Goal: Check status: Check status

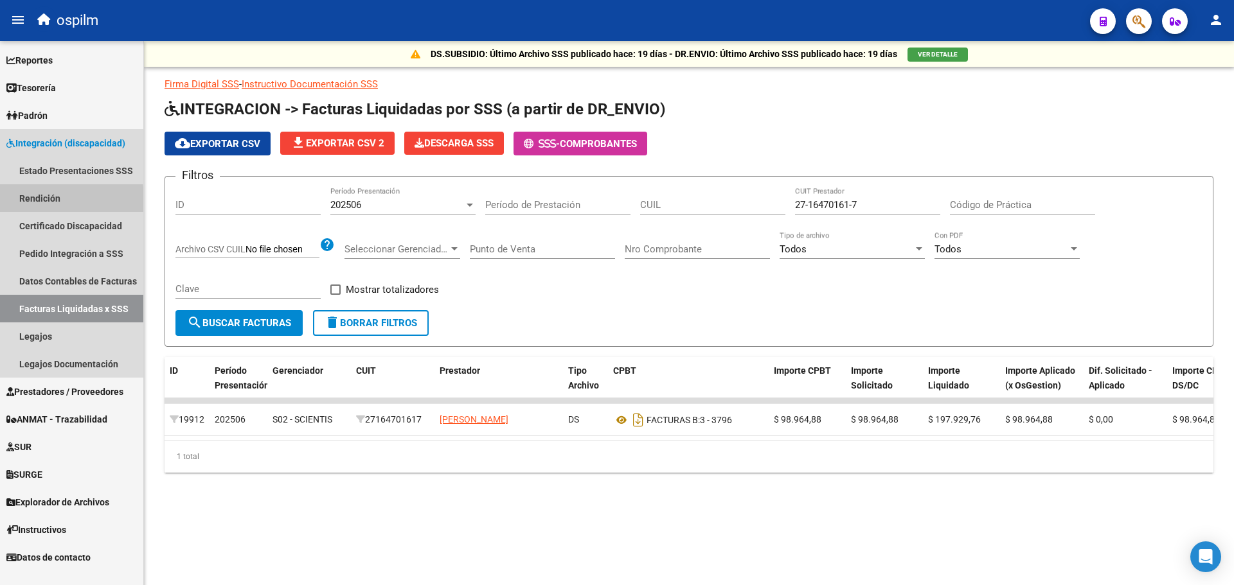
click at [31, 203] on link "Rendición" at bounding box center [71, 198] width 143 height 28
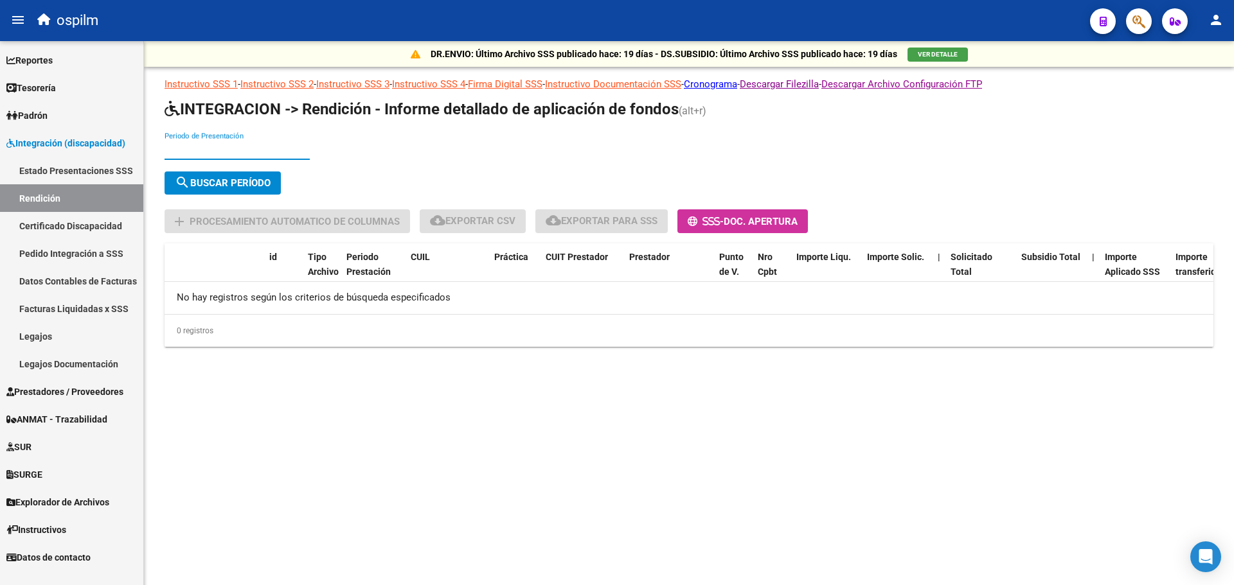
click at [249, 149] on input "Periodo de Presentación" at bounding box center [236, 150] width 145 height 12
click at [45, 310] on link "Facturas Liquidadas x SSS" at bounding box center [71, 309] width 143 height 28
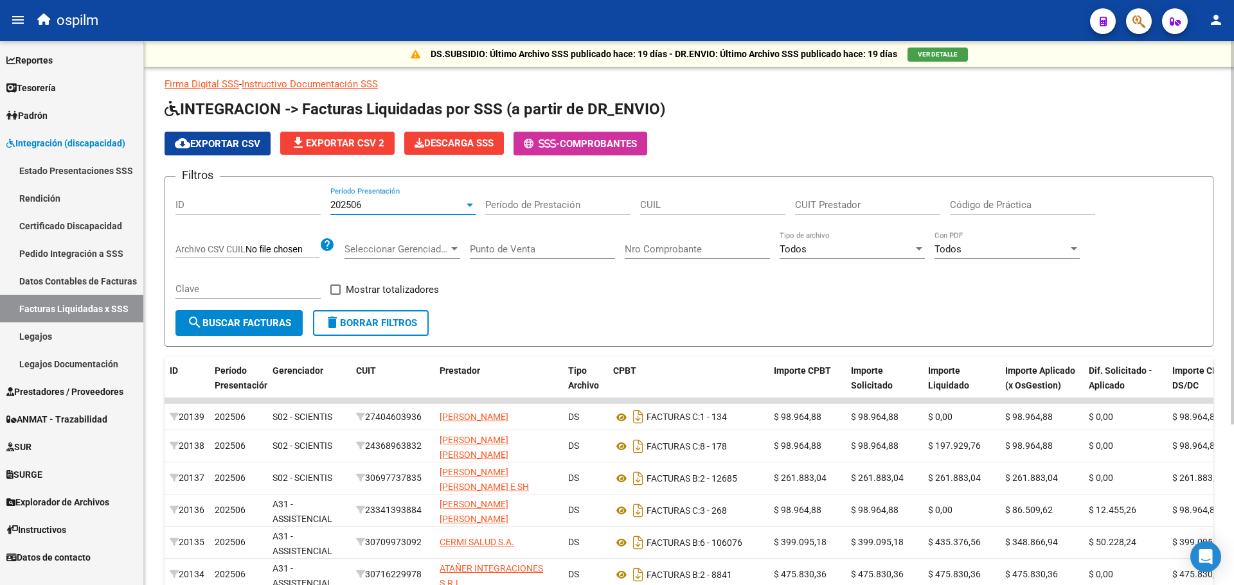
click at [468, 204] on div at bounding box center [469, 205] width 6 height 3
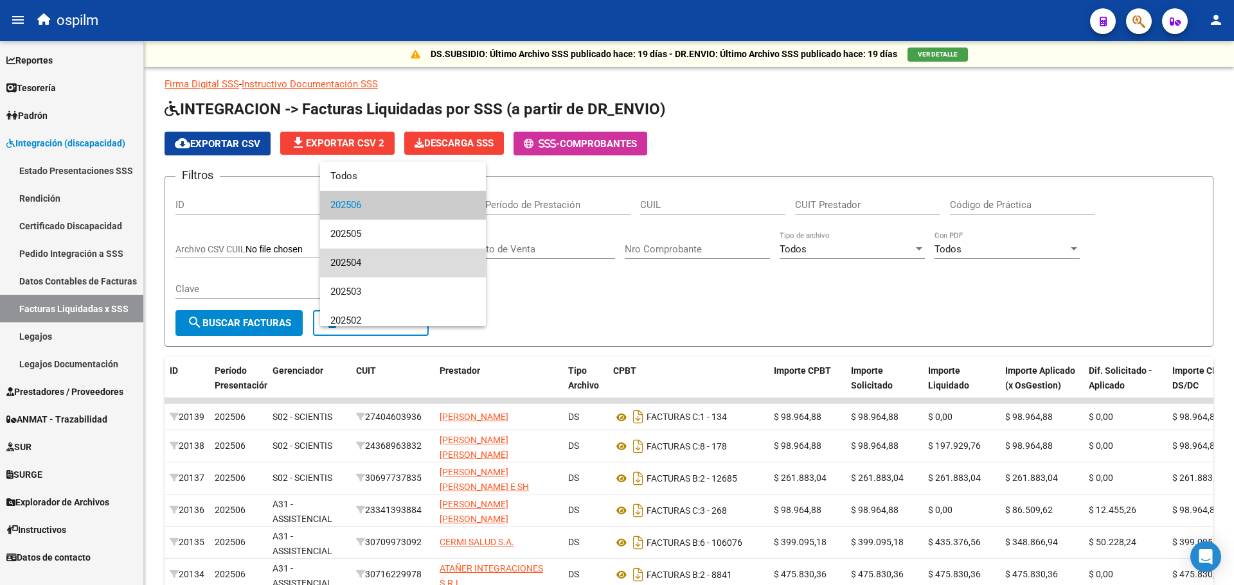
click at [404, 262] on span "202504" at bounding box center [402, 263] width 145 height 29
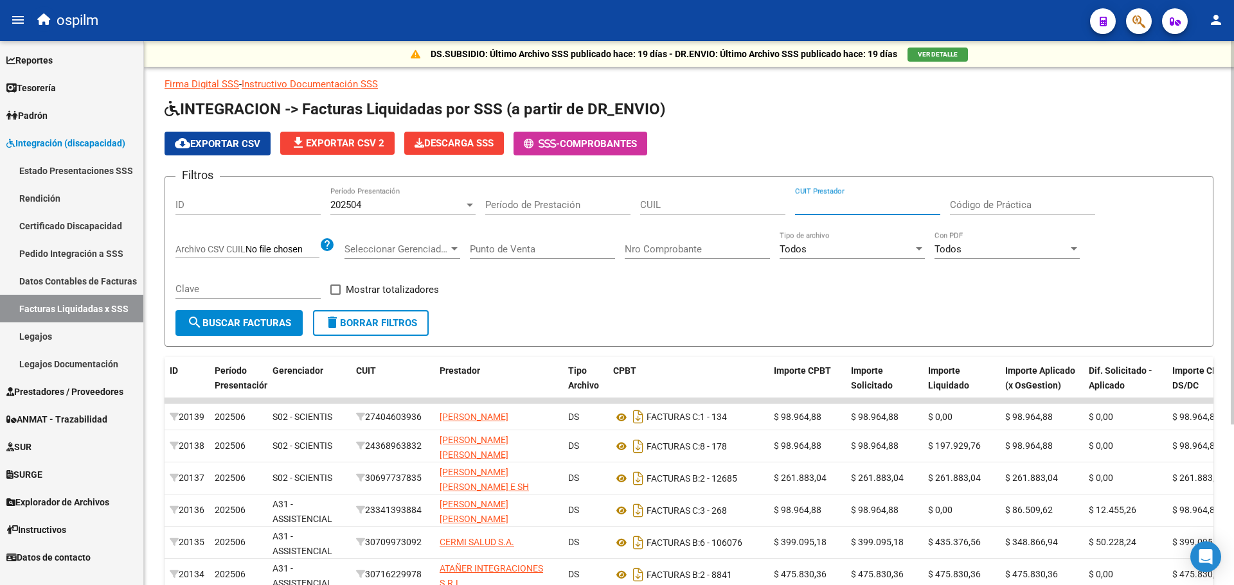
click at [816, 208] on input "CUIT Prestador" at bounding box center [867, 205] width 145 height 12
paste input "27-23759436-9"
type input "27-23759436-9"
click at [236, 330] on button "search Buscar Facturas" at bounding box center [238, 323] width 127 height 26
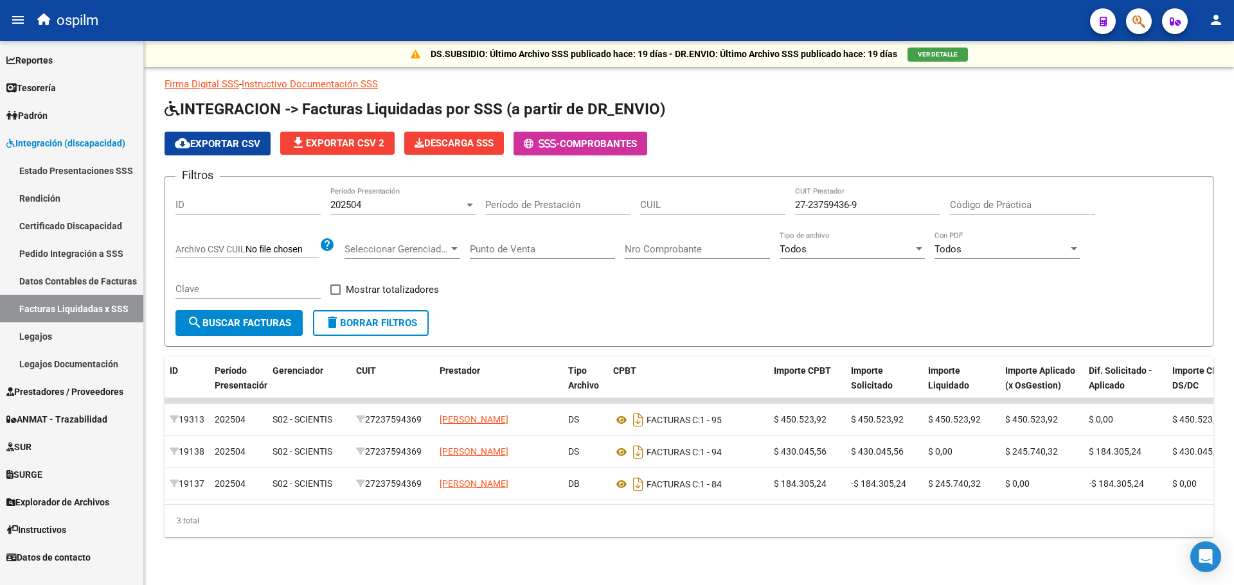
click at [28, 199] on link "Rendición" at bounding box center [71, 198] width 143 height 28
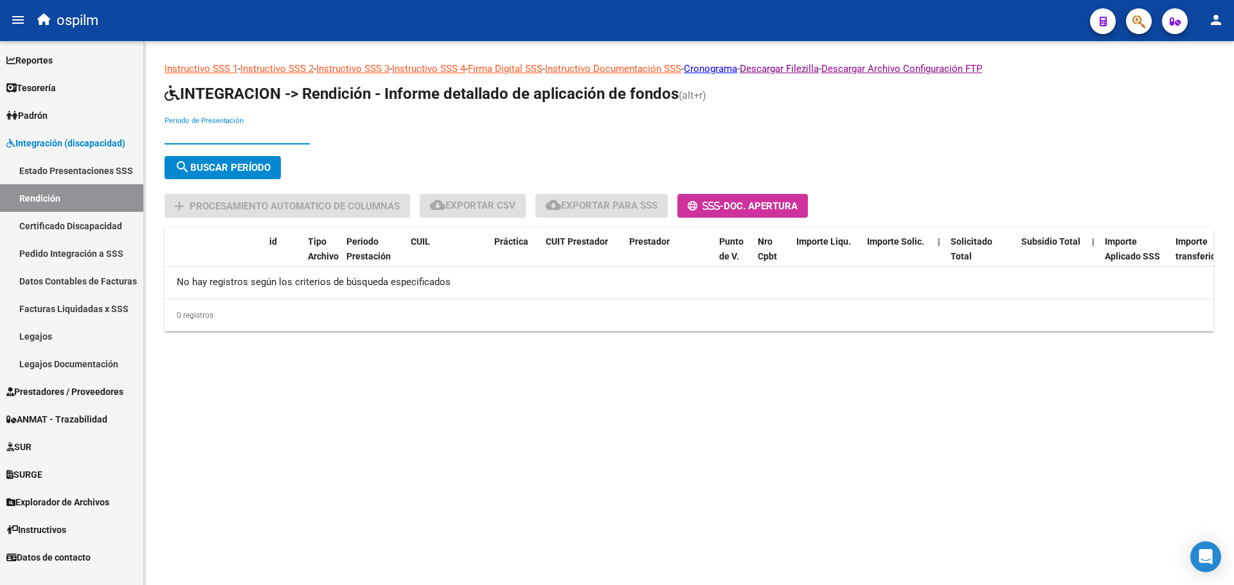
click at [256, 130] on input "Periodo de Presentación" at bounding box center [236, 135] width 145 height 12
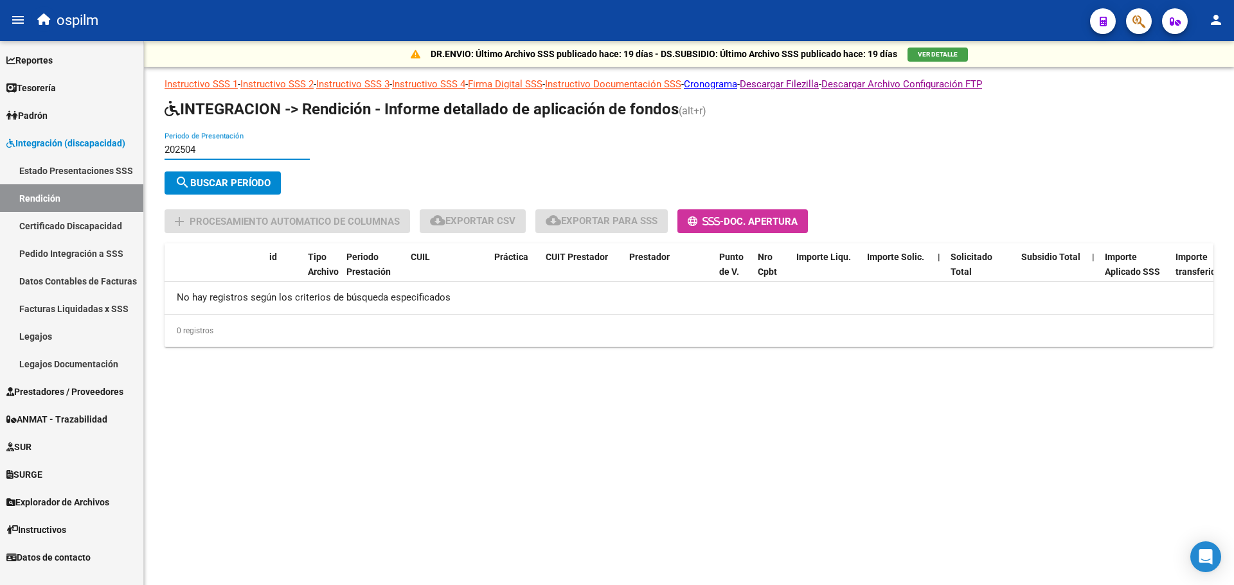
type input "202504"
click at [249, 184] on span "search Buscar Período" at bounding box center [223, 183] width 96 height 12
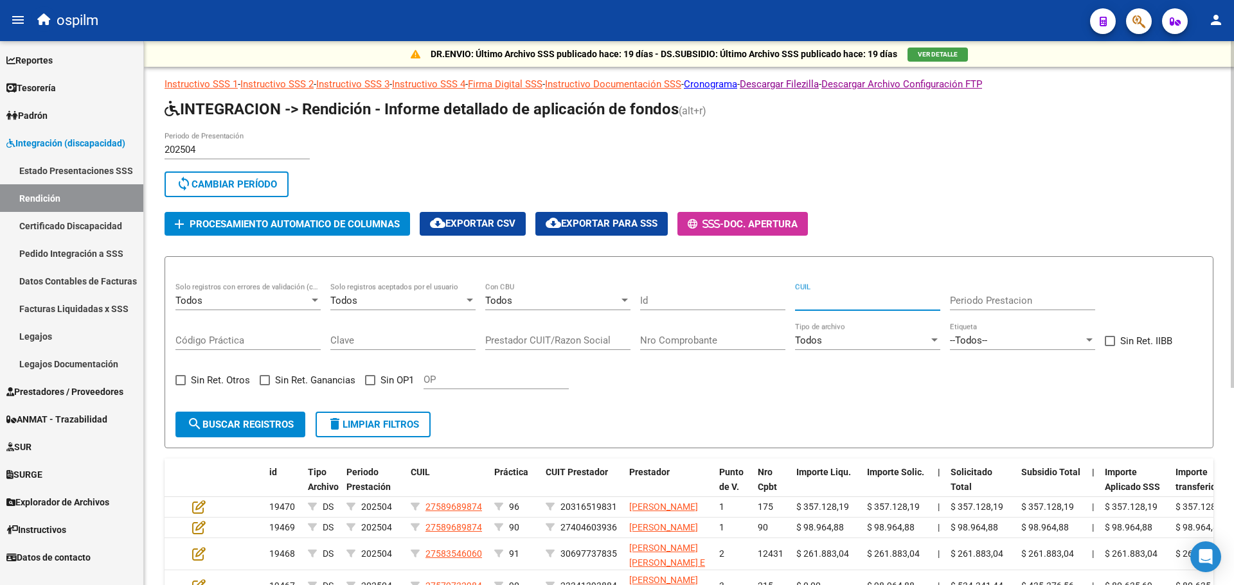
click at [827, 303] on input "CUIL" at bounding box center [867, 301] width 145 height 12
click at [539, 344] on input "Prestador CUIT/Razon Social" at bounding box center [557, 341] width 145 height 12
paste input "27237594369"
type input "27237594369"
click at [272, 424] on span "search Buscar registros" at bounding box center [240, 425] width 107 height 12
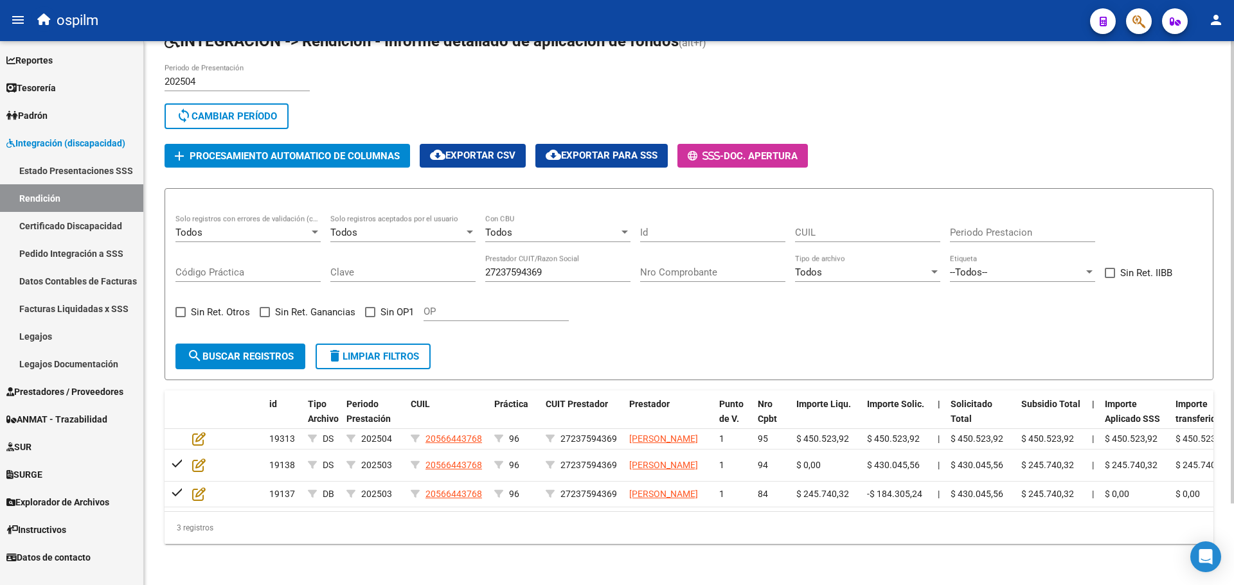
scroll to position [96, 0]
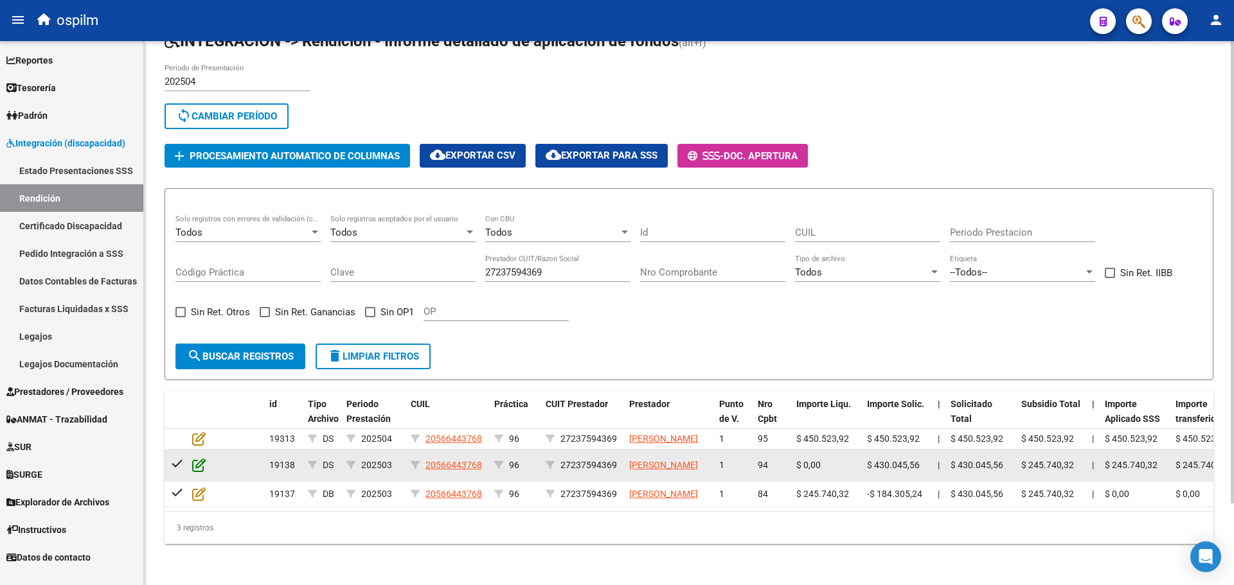
click at [193, 458] on icon at bounding box center [198, 465] width 13 height 14
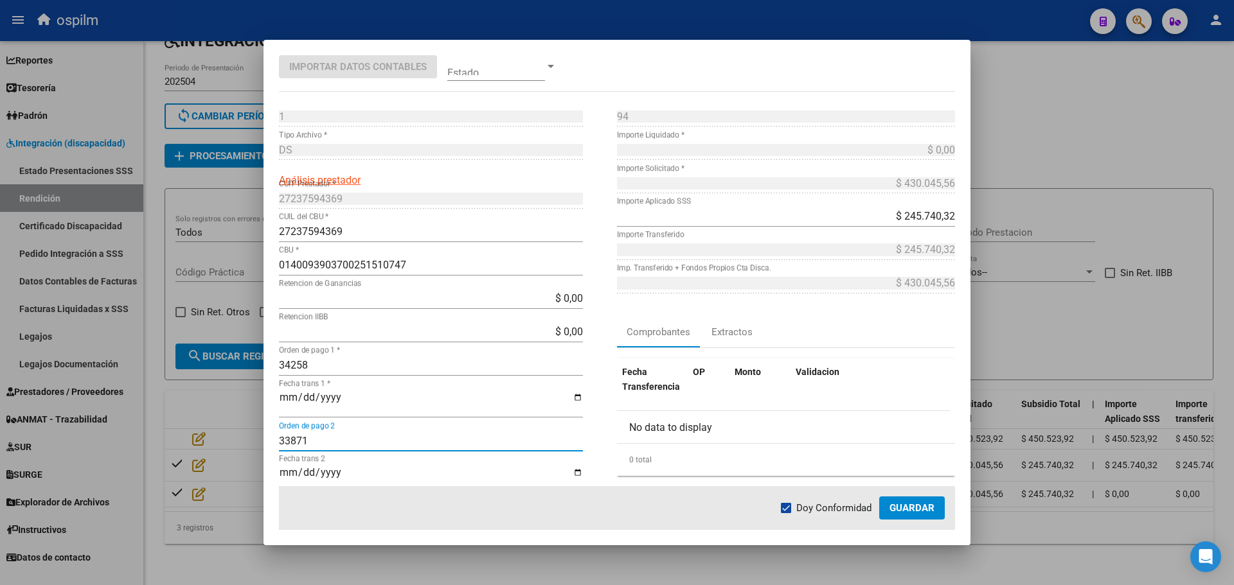
click at [298, 445] on input "33871" at bounding box center [431, 441] width 304 height 12
click at [1050, 138] on div at bounding box center [617, 292] width 1234 height 585
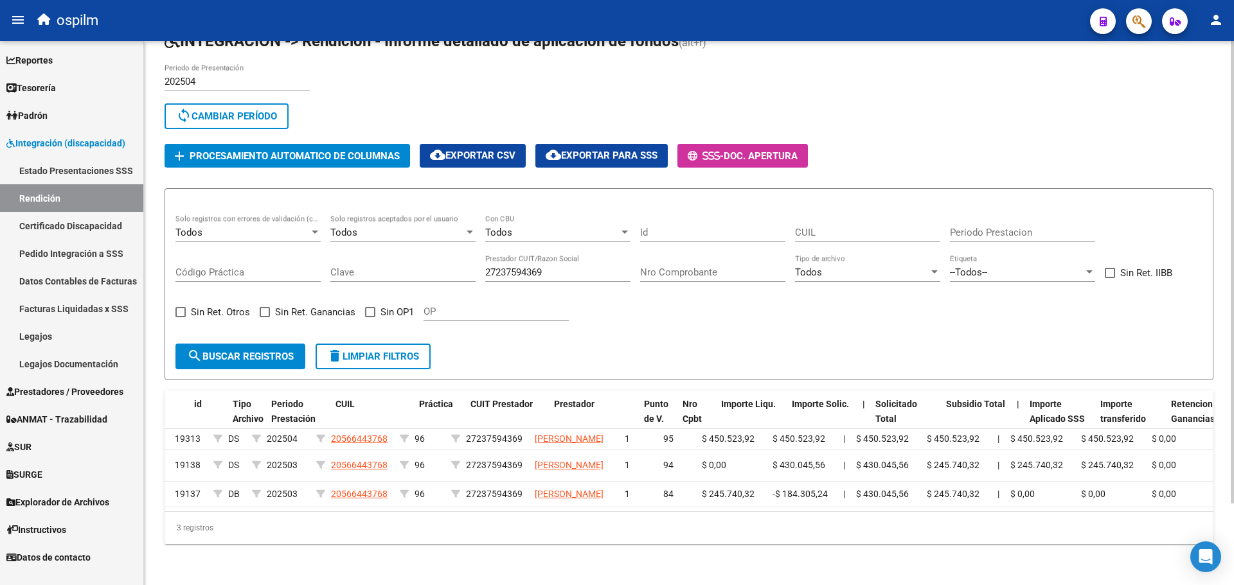
scroll to position [0, 75]
